Goal: Task Accomplishment & Management: Manage account settings

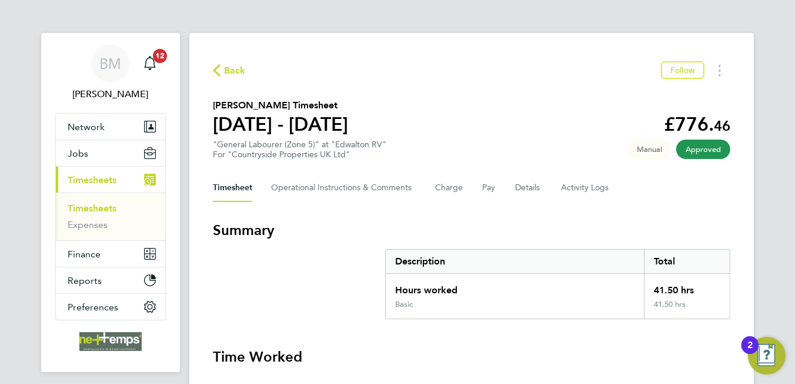
click at [235, 72] on span "Back" at bounding box center [235, 71] width 22 height 14
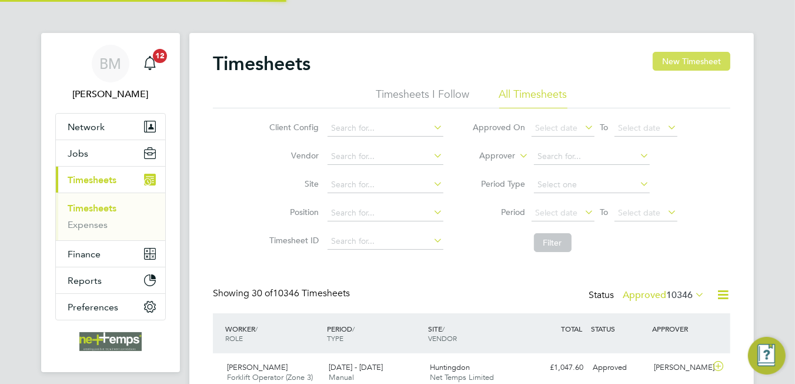
click at [699, 59] on button "New Timesheet" at bounding box center [692, 61] width 78 height 19
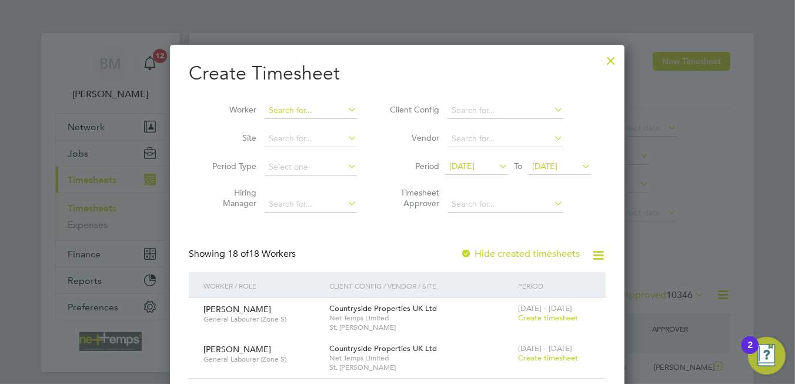
click at [335, 110] on input at bounding box center [311, 110] width 92 height 16
click at [335, 121] on li "[PERSON_NAME] [PERSON_NAME]" at bounding box center [319, 126] width 108 height 16
type input "[PERSON_NAME]"
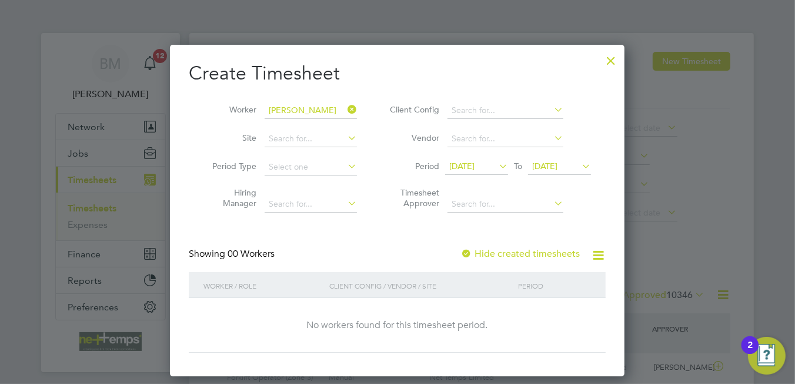
click at [514, 257] on div "Showing 00 Workers Hide created timesheets" at bounding box center [397, 260] width 417 height 24
click at [514, 255] on label "Hide created timesheets" at bounding box center [520, 254] width 119 height 12
click at [514, 254] on label "Hide created timesheets" at bounding box center [520, 254] width 119 height 12
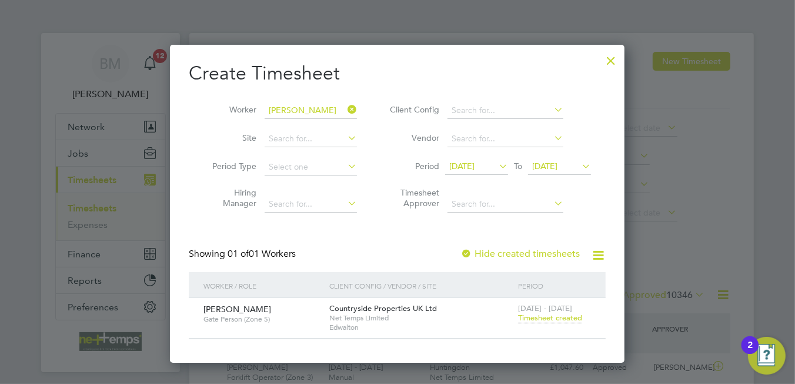
click at [554, 317] on span "Timesheet created" at bounding box center [550, 317] width 64 height 11
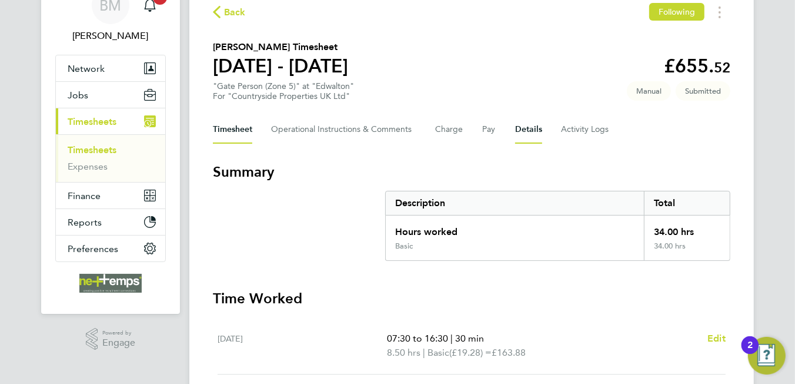
click at [537, 128] on button "Details" at bounding box center [528, 129] width 27 height 28
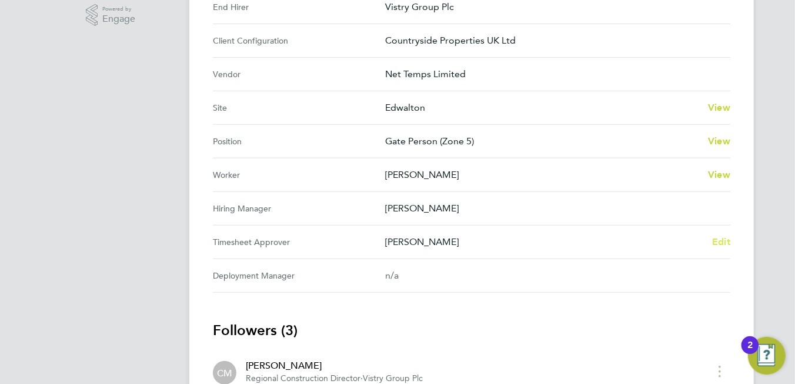
click at [727, 239] on span "Edit" at bounding box center [721, 241] width 18 height 11
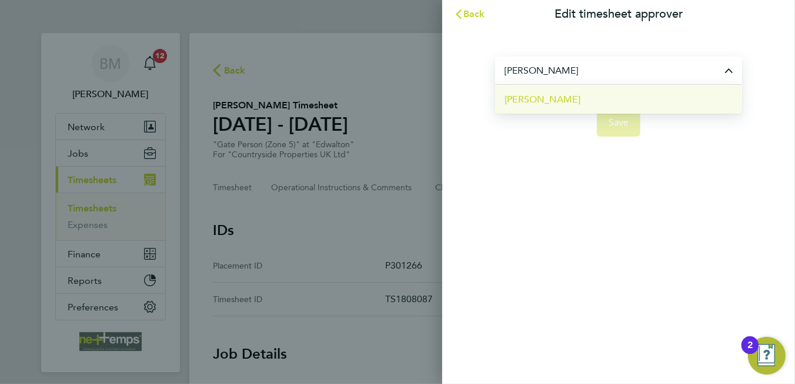
click at [567, 103] on li "[PERSON_NAME]" at bounding box center [618, 99] width 247 height 29
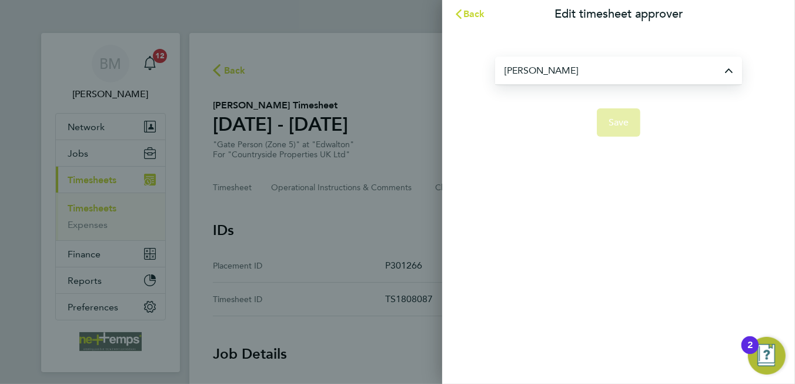
type input "[PERSON_NAME]"
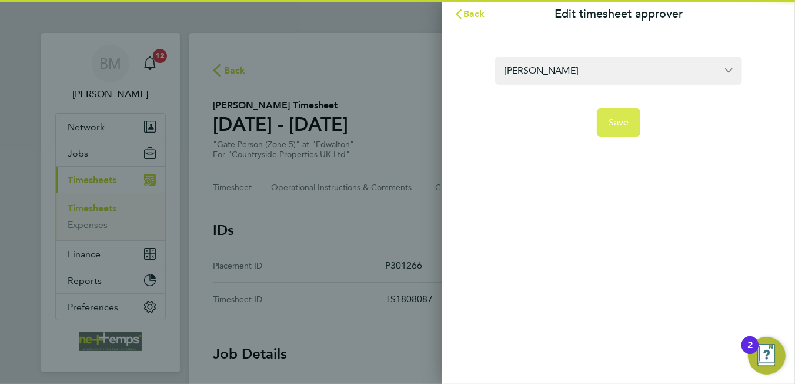
click at [621, 126] on span "Save" at bounding box center [619, 122] width 21 height 12
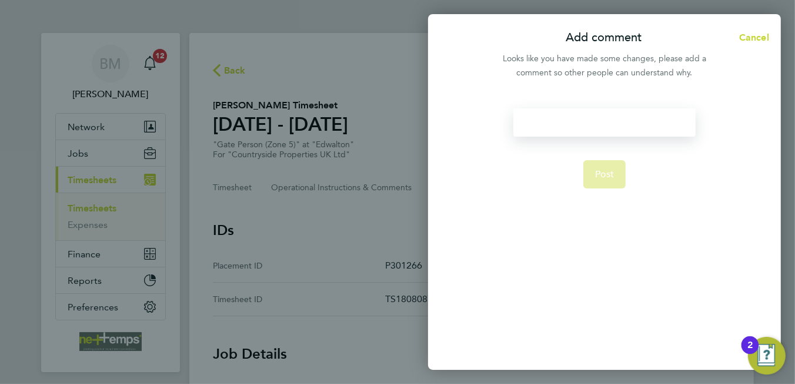
click at [577, 117] on div at bounding box center [605, 122] width 182 height 28
click at [575, 121] on div at bounding box center [605, 122] width 182 height 28
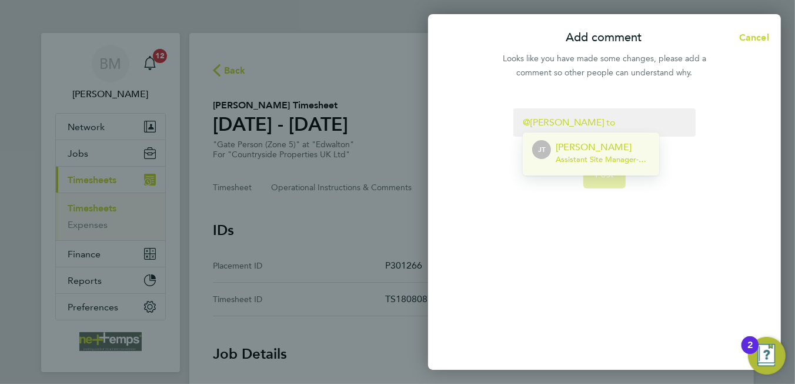
click at [577, 145] on p "[PERSON_NAME]" at bounding box center [603, 147] width 94 height 14
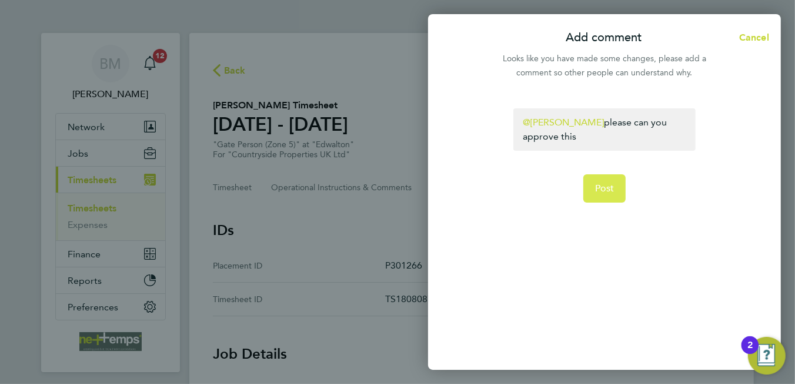
click at [617, 193] on button "Post" at bounding box center [605, 188] width 43 height 28
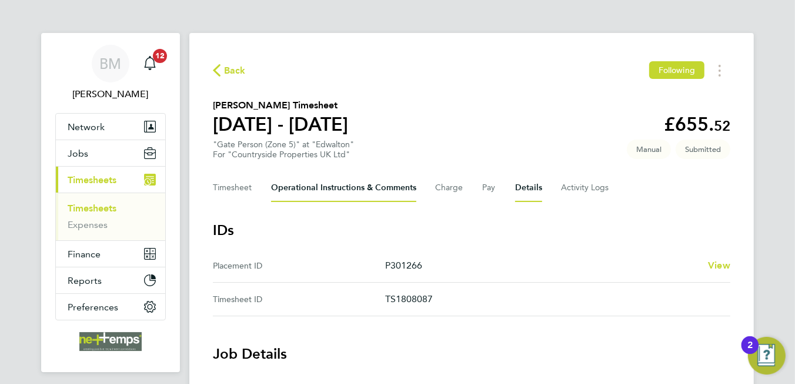
click at [325, 193] on Comments-tab "Operational Instructions & Comments" at bounding box center [343, 188] width 145 height 28
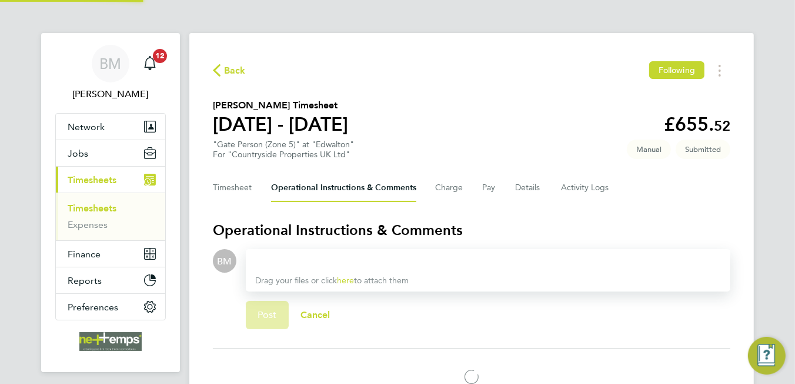
scroll to position [67, 0]
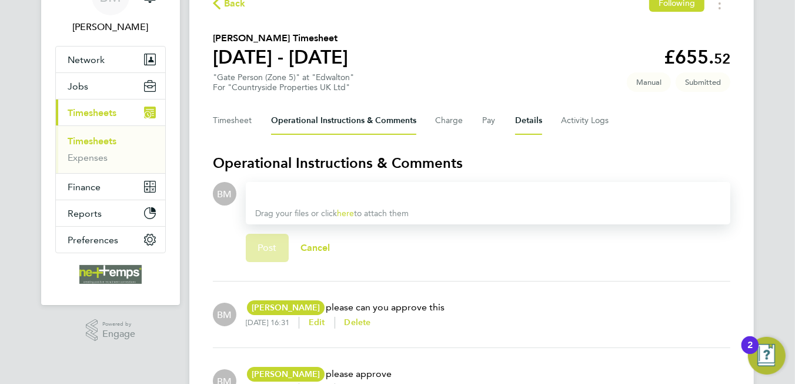
click at [516, 123] on button "Details" at bounding box center [528, 120] width 27 height 28
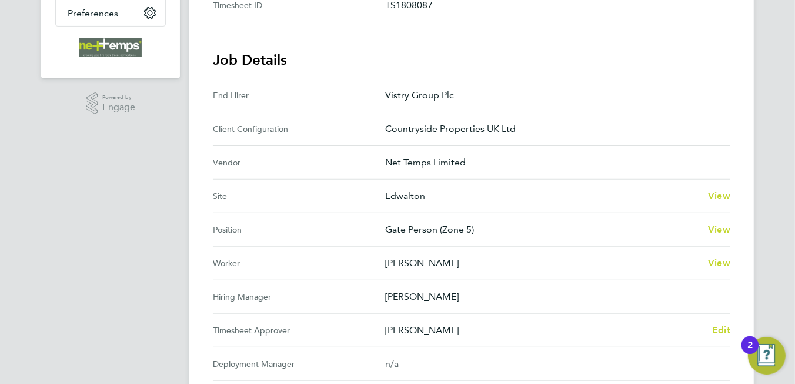
scroll to position [58, 0]
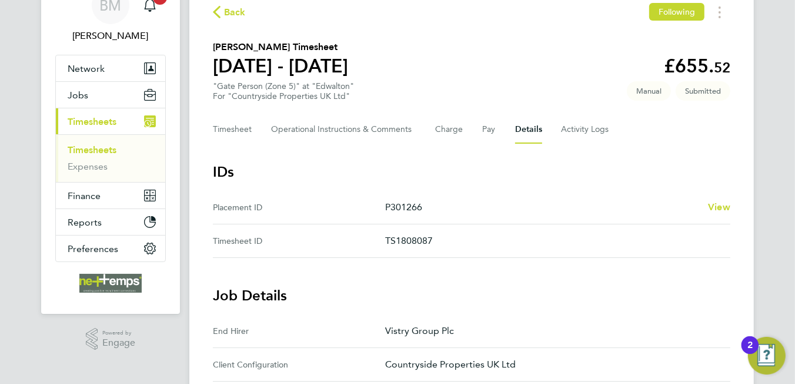
click at [227, 15] on span "Back" at bounding box center [235, 12] width 22 height 14
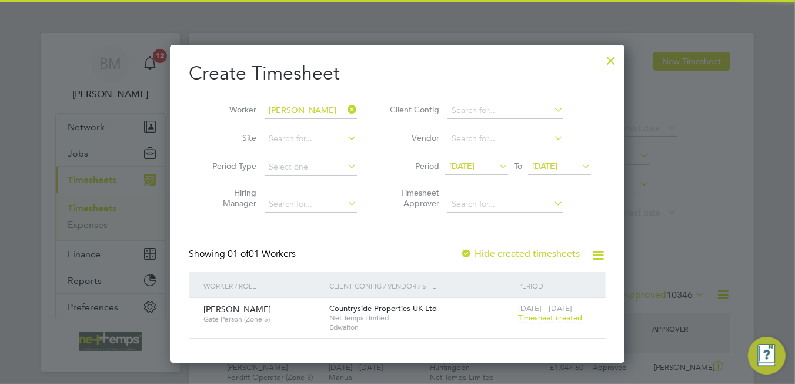
scroll to position [5, 6]
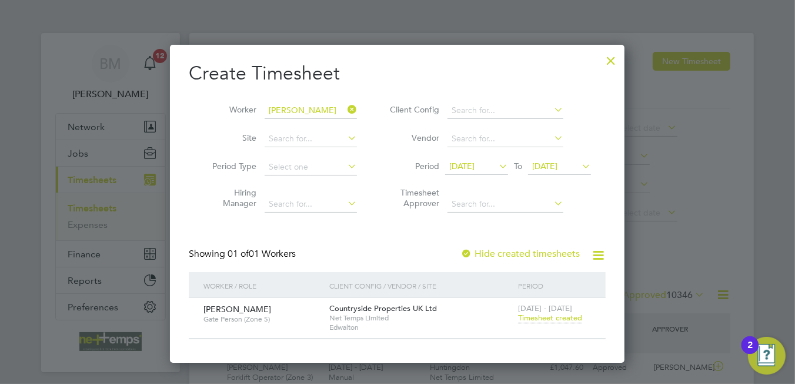
click at [558, 315] on span "Timesheet created" at bounding box center [550, 317] width 64 height 11
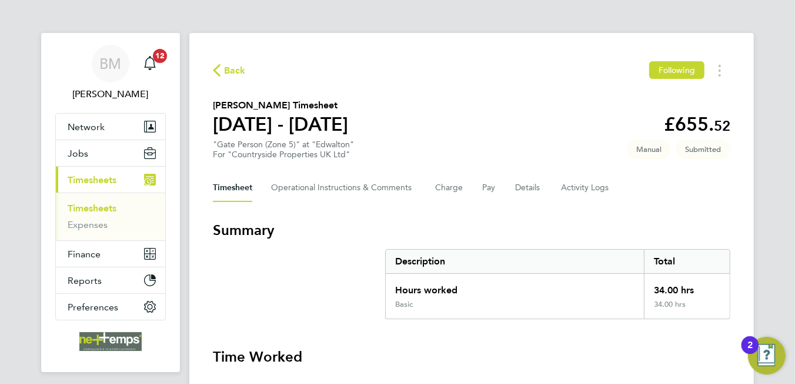
scroll to position [118, 0]
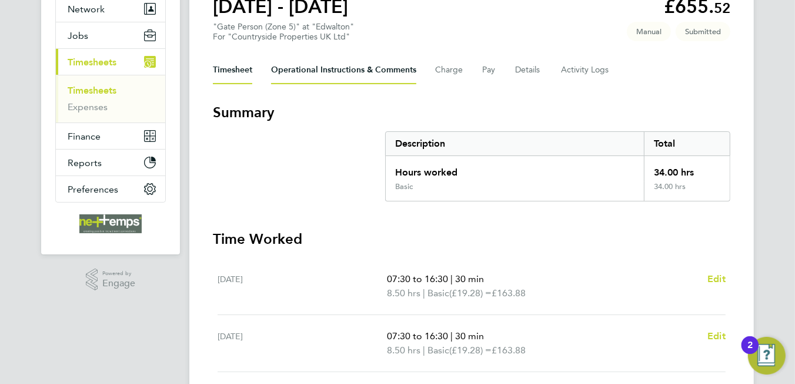
click at [347, 75] on Comments-tab "Operational Instructions & Comments" at bounding box center [343, 70] width 145 height 28
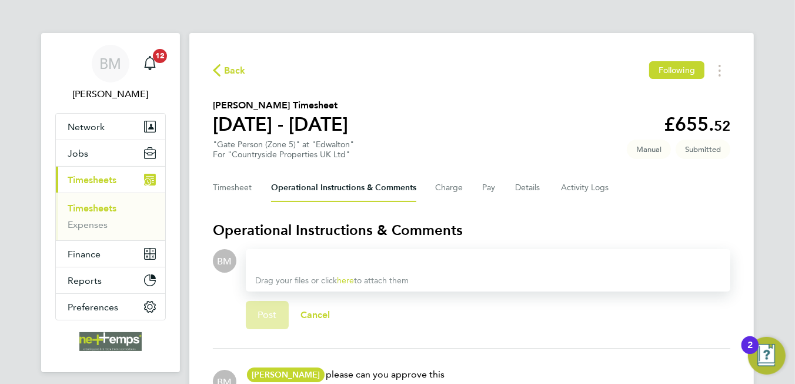
click at [237, 68] on span "Back" at bounding box center [235, 71] width 22 height 14
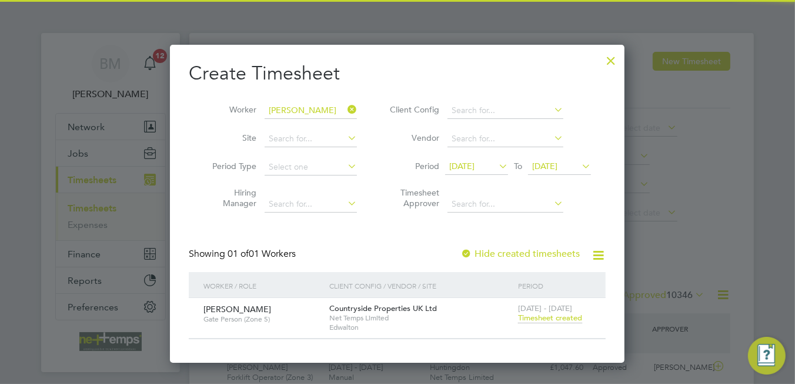
scroll to position [29, 102]
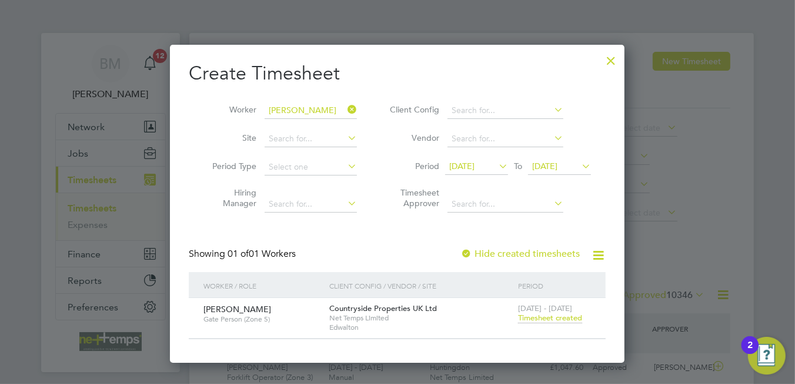
drag, startPoint x: 347, startPoint y: 105, endPoint x: 298, endPoint y: 105, distance: 48.2
click at [345, 105] on icon at bounding box center [345, 109] width 0 height 16
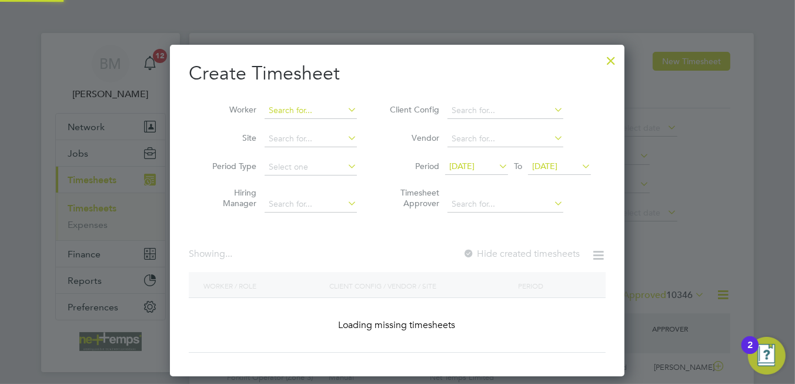
click at [297, 106] on input at bounding box center [311, 110] width 92 height 16
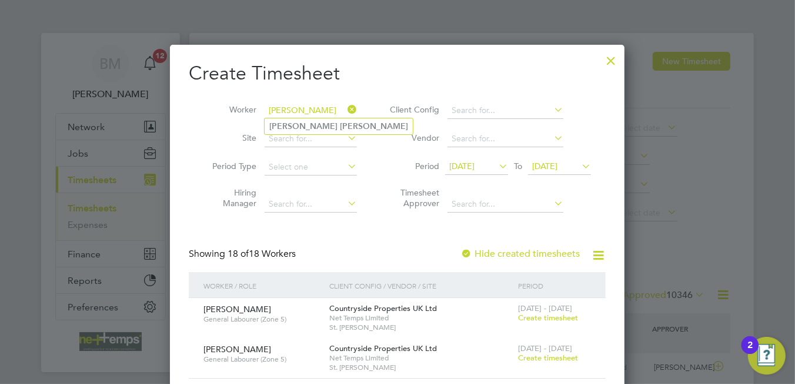
click at [305, 116] on input "[PERSON_NAME]" at bounding box center [311, 110] width 92 height 16
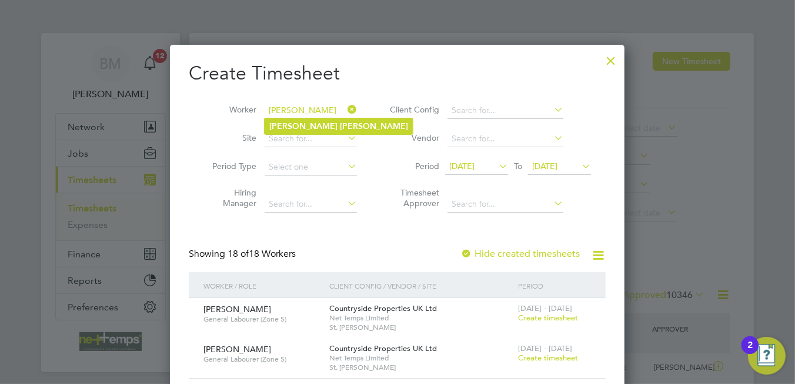
click at [340, 122] on b "[PERSON_NAME]" at bounding box center [374, 126] width 68 height 10
type input "[PERSON_NAME]"
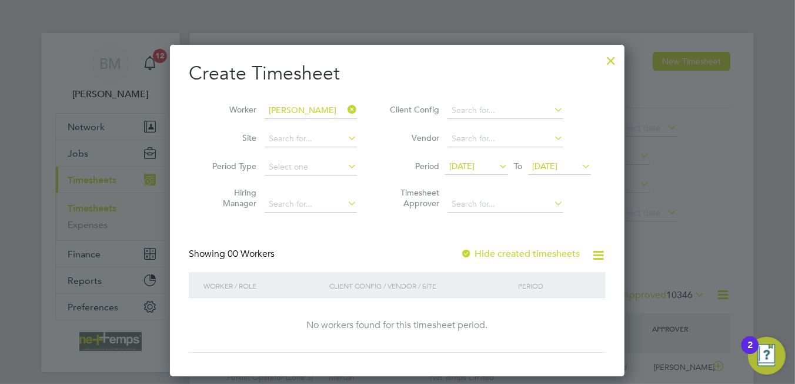
click at [564, 252] on label "Hide created timesheets" at bounding box center [520, 254] width 119 height 12
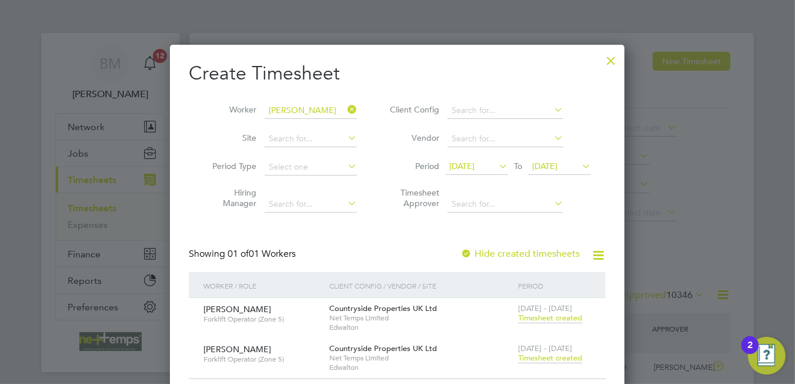
click at [548, 357] on span "Timesheet created" at bounding box center [550, 357] width 64 height 11
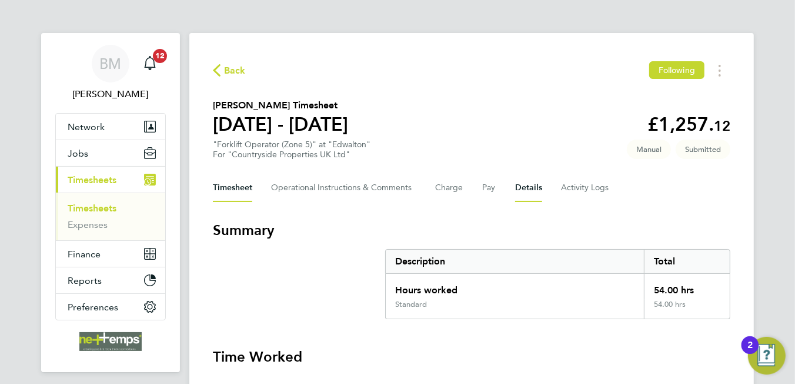
click at [518, 190] on button "Details" at bounding box center [528, 188] width 27 height 28
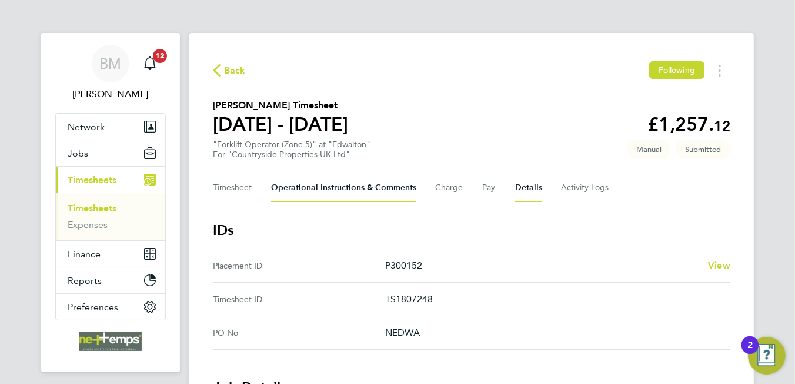
click at [364, 191] on Comments-tab "Operational Instructions & Comments" at bounding box center [343, 188] width 145 height 28
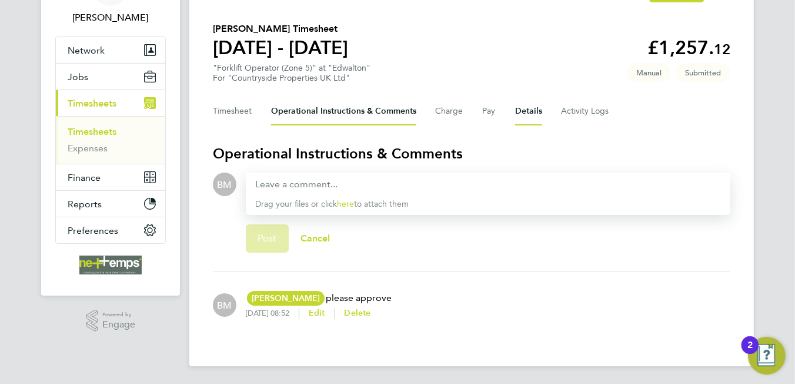
click at [528, 112] on button "Details" at bounding box center [528, 111] width 27 height 28
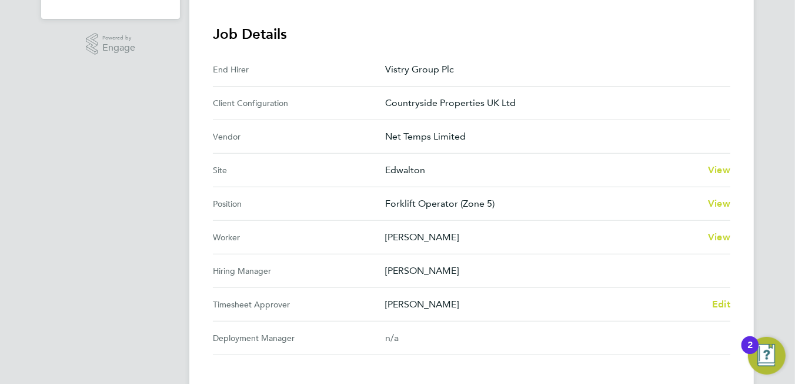
scroll to position [118, 0]
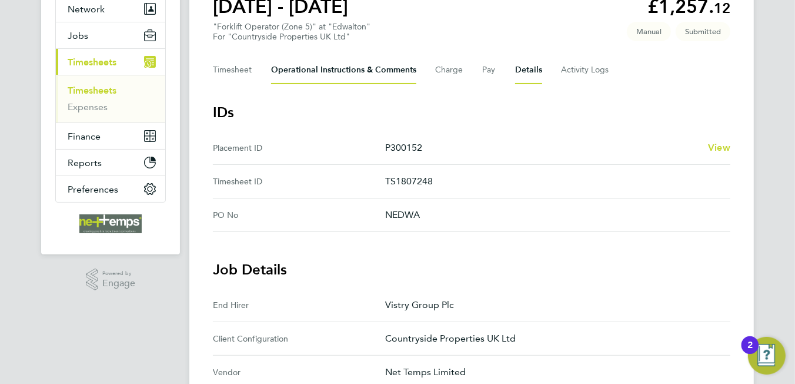
click at [365, 74] on Comments-tab "Operational Instructions & Comments" at bounding box center [343, 70] width 145 height 28
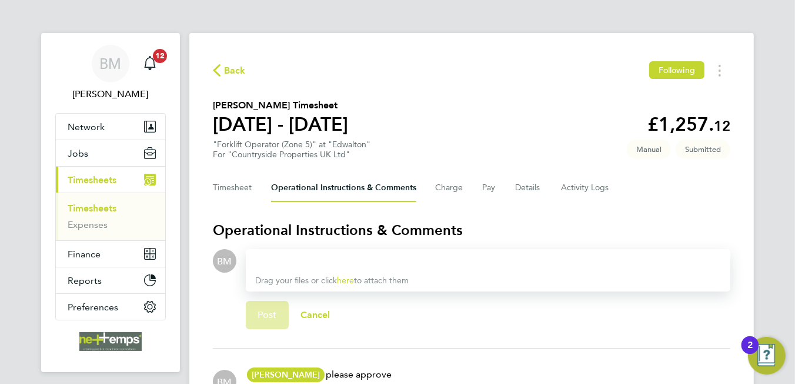
click at [292, 260] on div at bounding box center [488, 261] width 466 height 14
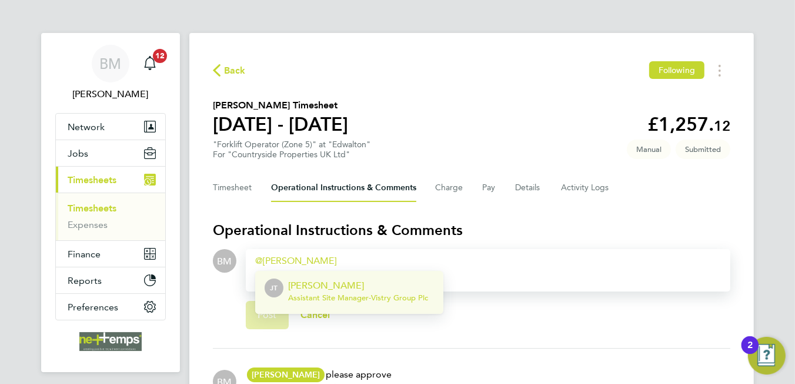
drag, startPoint x: 315, startPoint y: 292, endPoint x: 314, endPoint y: 284, distance: 8.3
click at [314, 284] on div "[PERSON_NAME] Assistant Site Manager - Vistry Group Plc" at bounding box center [358, 292] width 140 height 28
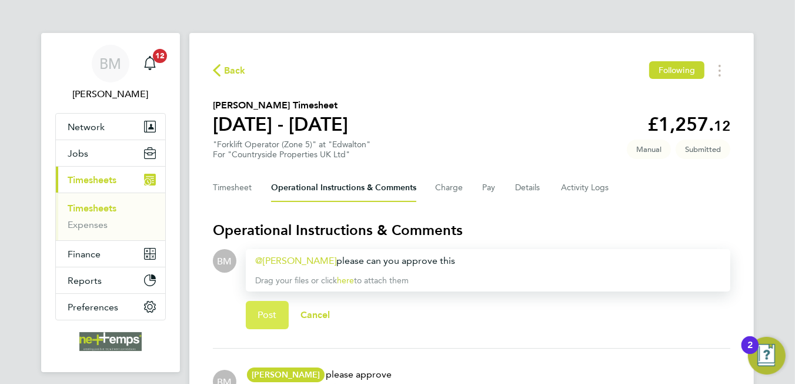
click at [271, 324] on button "Post" at bounding box center [267, 315] width 43 height 28
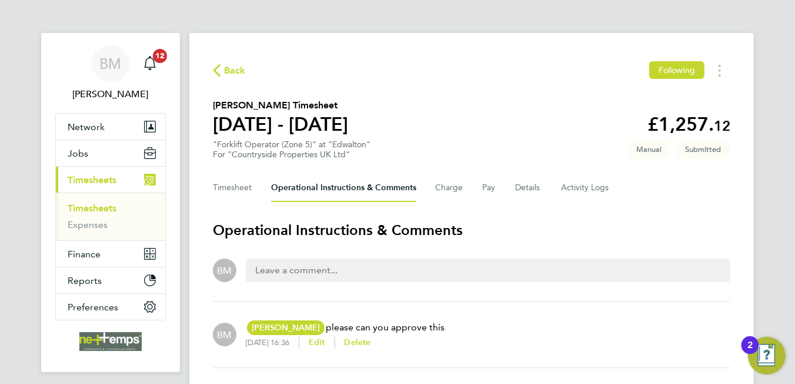
click at [219, 69] on icon "button" at bounding box center [217, 70] width 8 height 12
click at [0, 0] on h2 "Create Timesheet" at bounding box center [0, 0] width 0 height 0
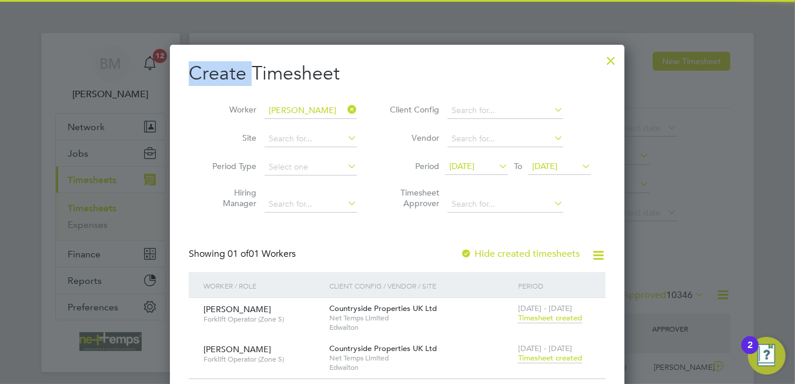
scroll to position [29, 102]
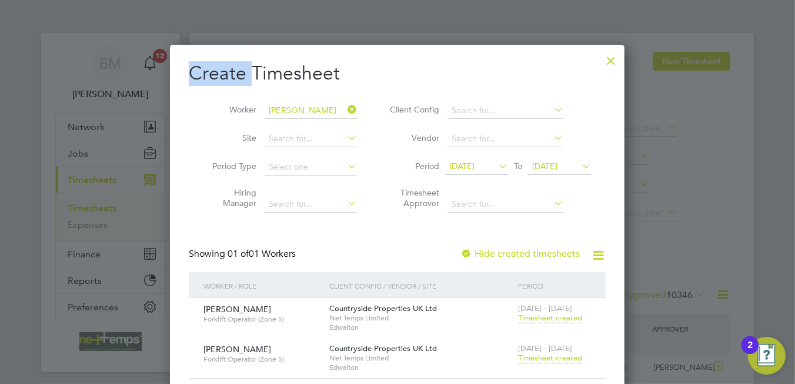
click at [345, 111] on icon at bounding box center [345, 109] width 0 height 16
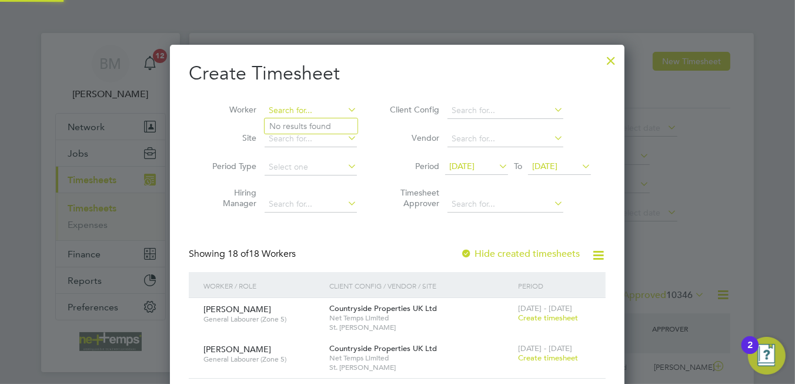
click at [320, 110] on input at bounding box center [311, 110] width 92 height 16
click at [328, 156] on li "[PERSON_NAME] Kasambwe" at bounding box center [337, 158] width 145 height 16
type input "[PERSON_NAME] Kasambwe"
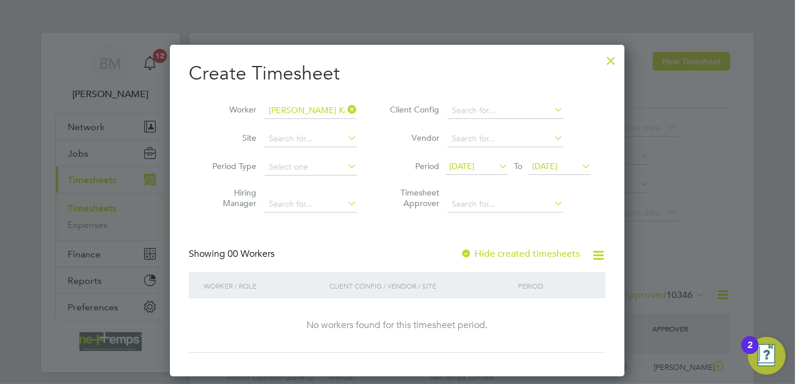
click at [533, 253] on label "Hide created timesheets" at bounding box center [520, 254] width 119 height 12
click at [532, 253] on label "Hide created timesheets" at bounding box center [520, 254] width 119 height 12
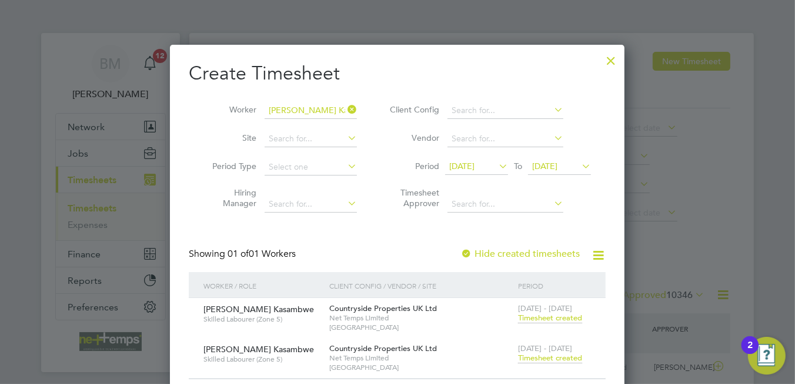
click at [547, 358] on span "Timesheet created" at bounding box center [550, 357] width 64 height 11
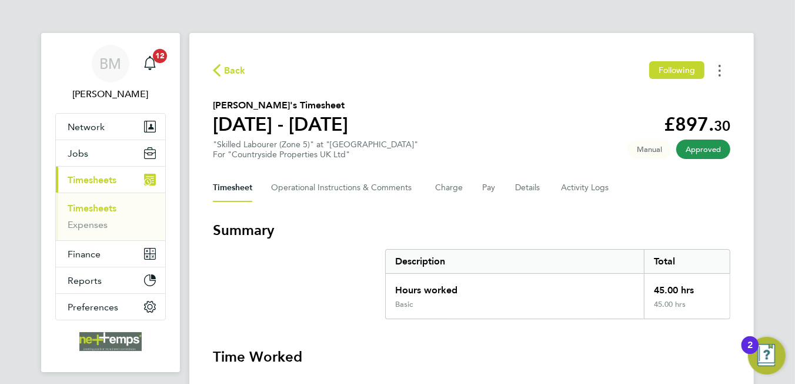
click at [721, 68] on icon "Timesheets Menu" at bounding box center [720, 71] width 2 height 12
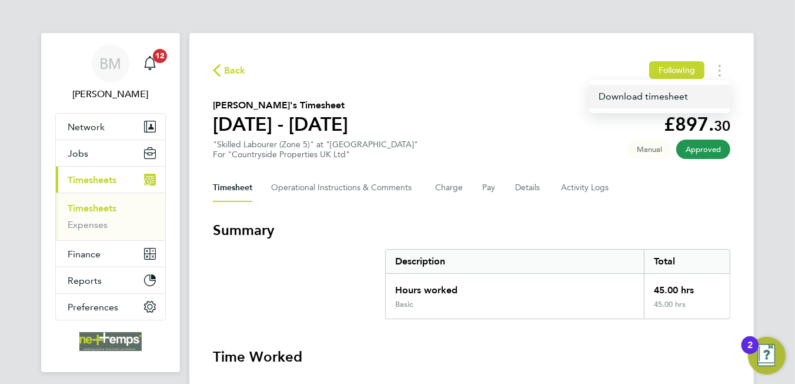
click at [681, 92] on link "Download timesheet" at bounding box center [659, 97] width 141 height 24
